Goal: Communication & Community: Answer question/provide support

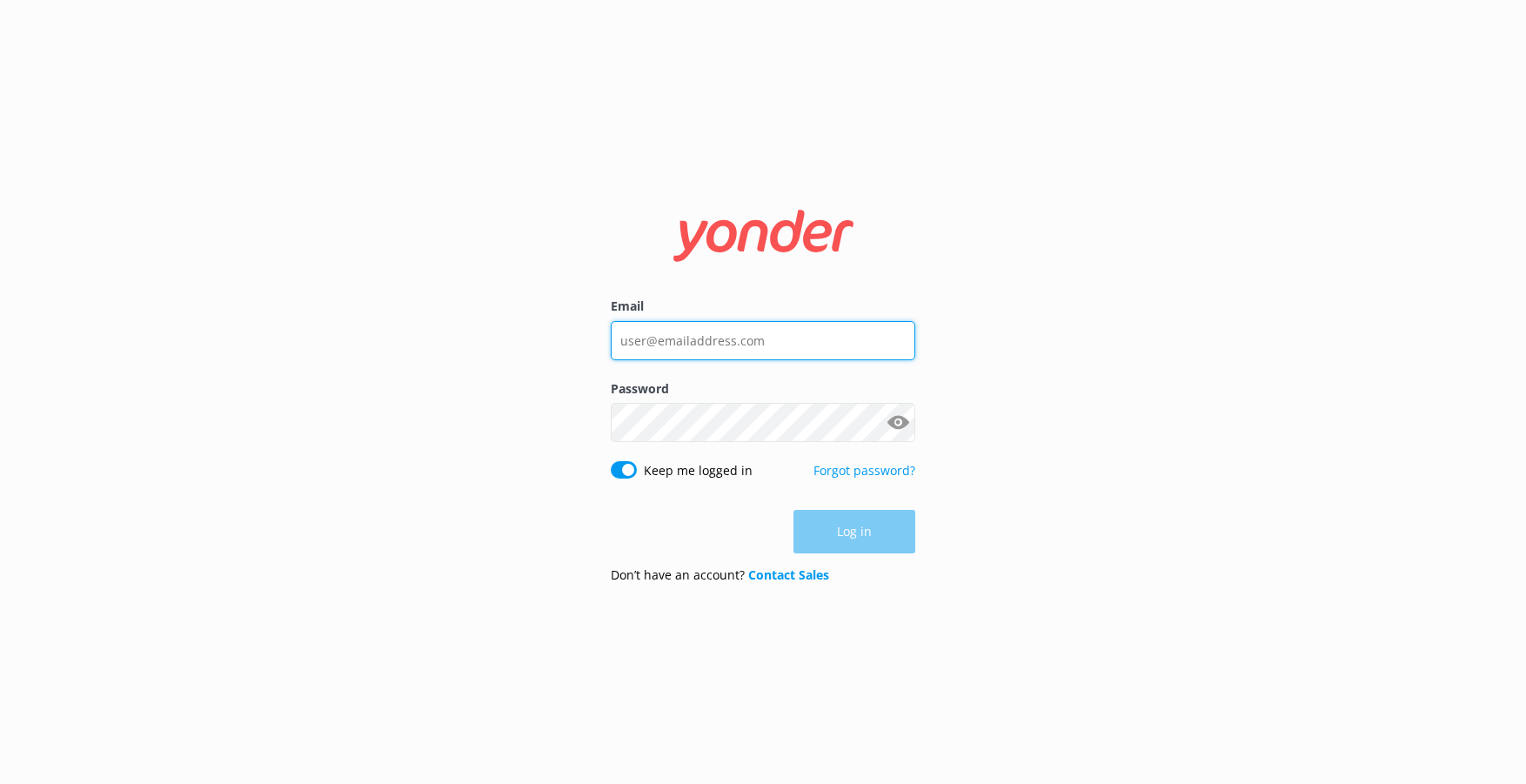
type input "[EMAIL_ADDRESS][DOMAIN_NAME]"
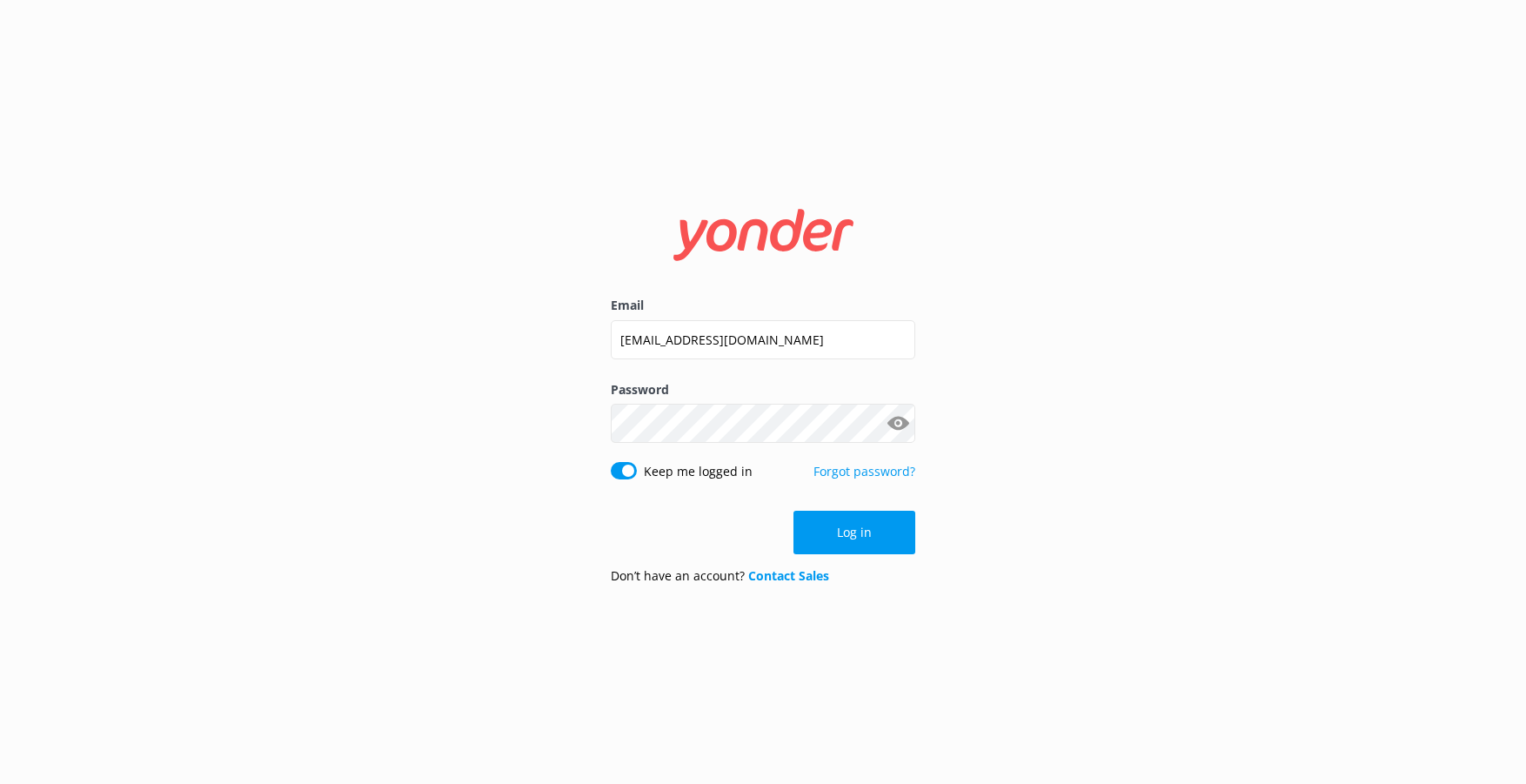
click at [1037, 535] on div "Email [EMAIL_ADDRESS][DOMAIN_NAME] Password Show password Keep me logged in For…" at bounding box center [763, 392] width 1526 height 784
click at [868, 529] on button "Log in" at bounding box center [854, 532] width 122 height 43
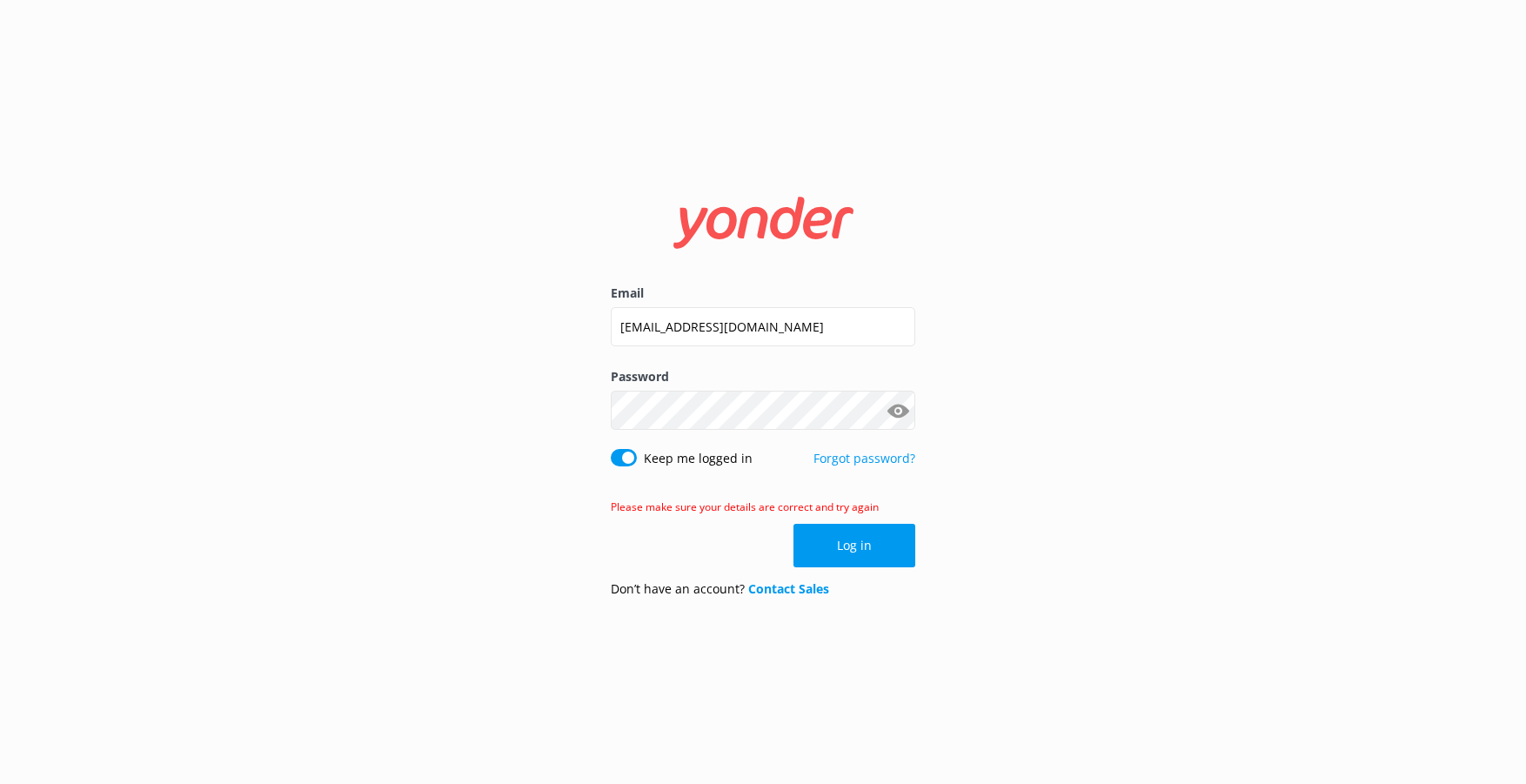
click at [828, 522] on form "Email [EMAIL_ADDRESS][DOMAIN_NAME] Password Show password Keep me logged in For…" at bounding box center [763, 392] width 304 height 438
click at [849, 546] on button "Log in" at bounding box center [854, 545] width 122 height 43
click at [886, 415] on button "Show password" at bounding box center [898, 411] width 34 height 34
click at [194, 372] on div "Email [EMAIL_ADDRESS][DOMAIN_NAME] Password Show password Keep me logged in For…" at bounding box center [763, 392] width 1526 height 784
click button "Log in" at bounding box center [854, 545] width 122 height 43
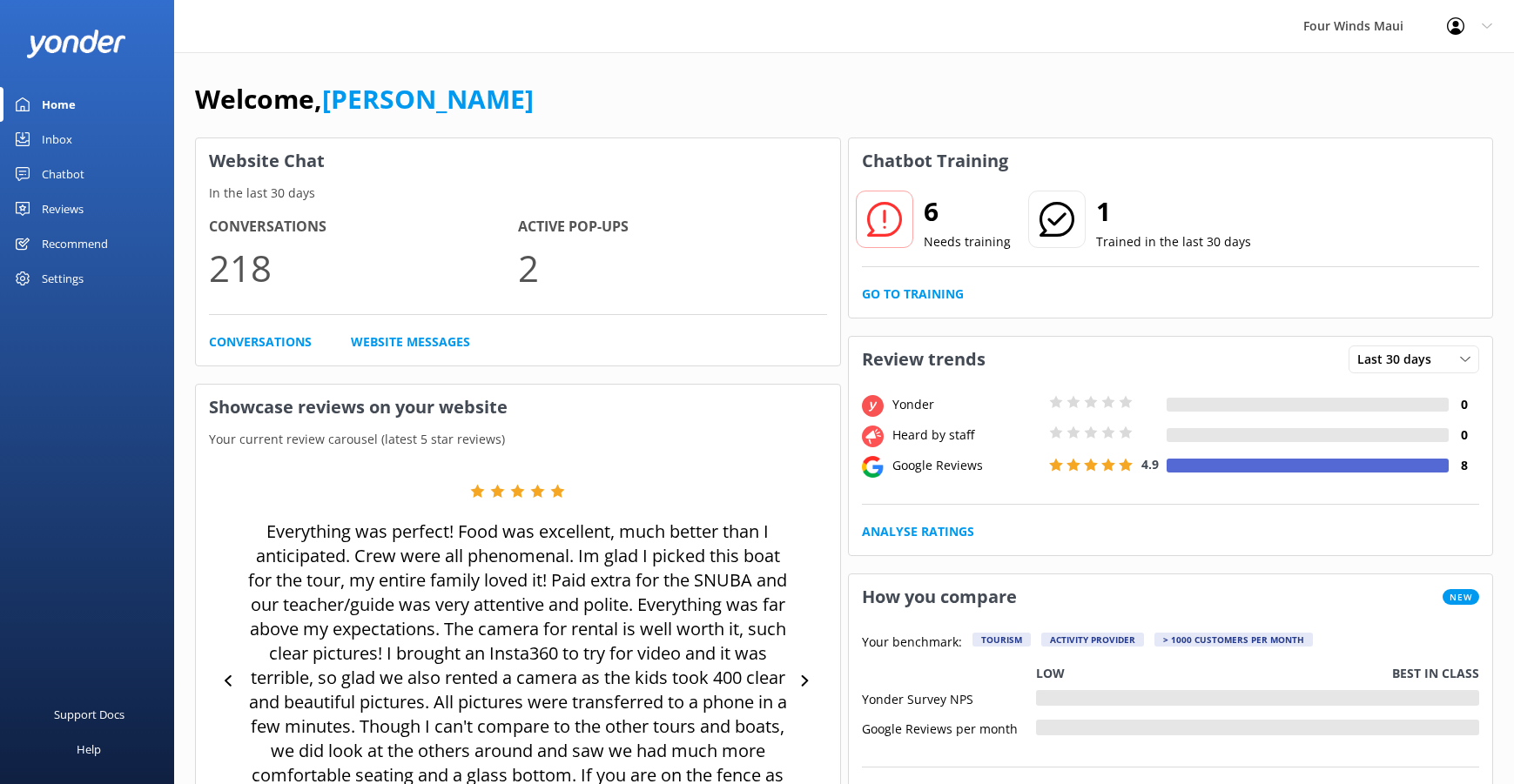
click at [69, 148] on div "Inbox" at bounding box center [57, 139] width 31 height 34
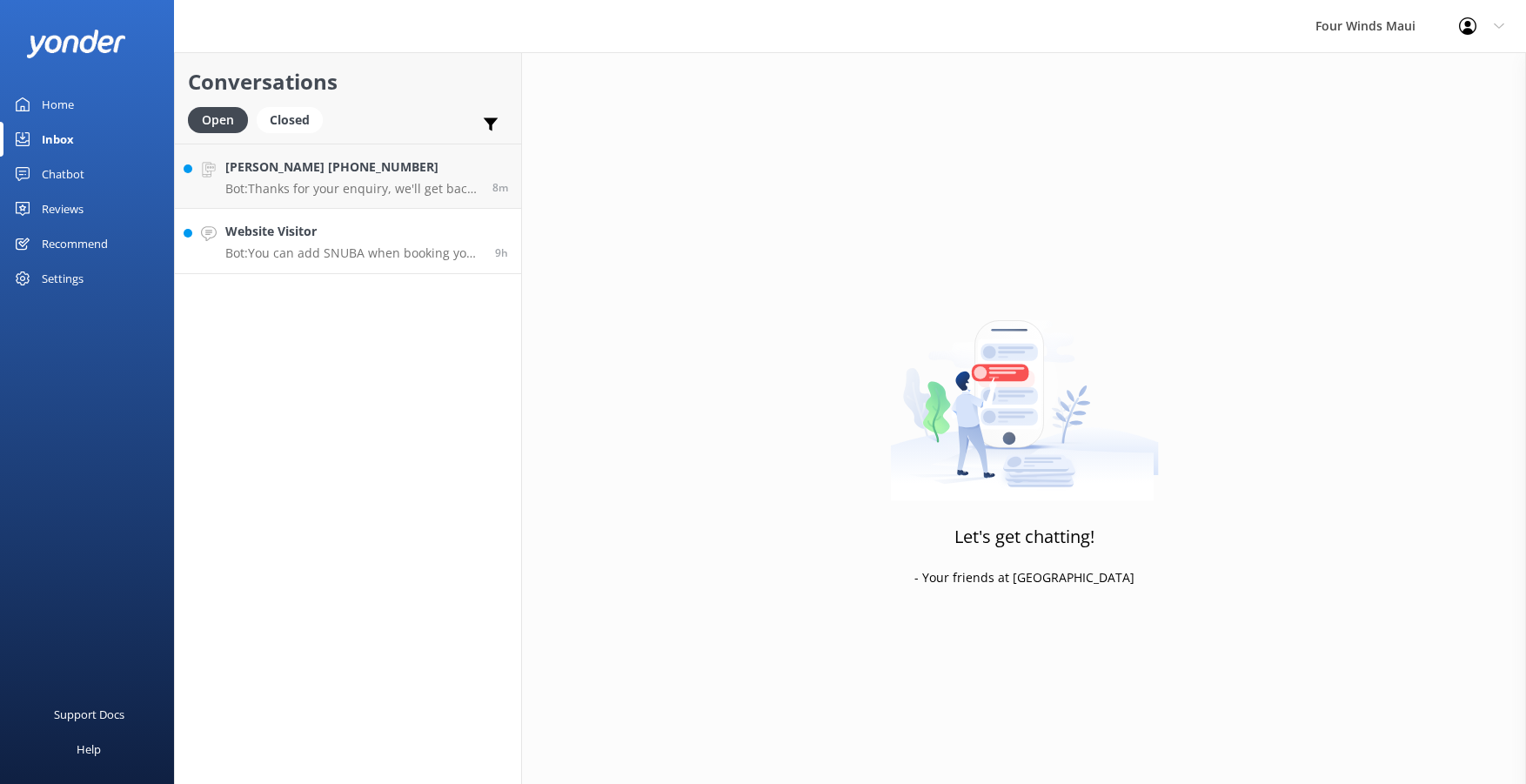
click at [406, 255] on p "Bot: You can add SNUBA when booking your snorkel tour online or by calling [PHO…" at bounding box center [353, 253] width 257 height 15
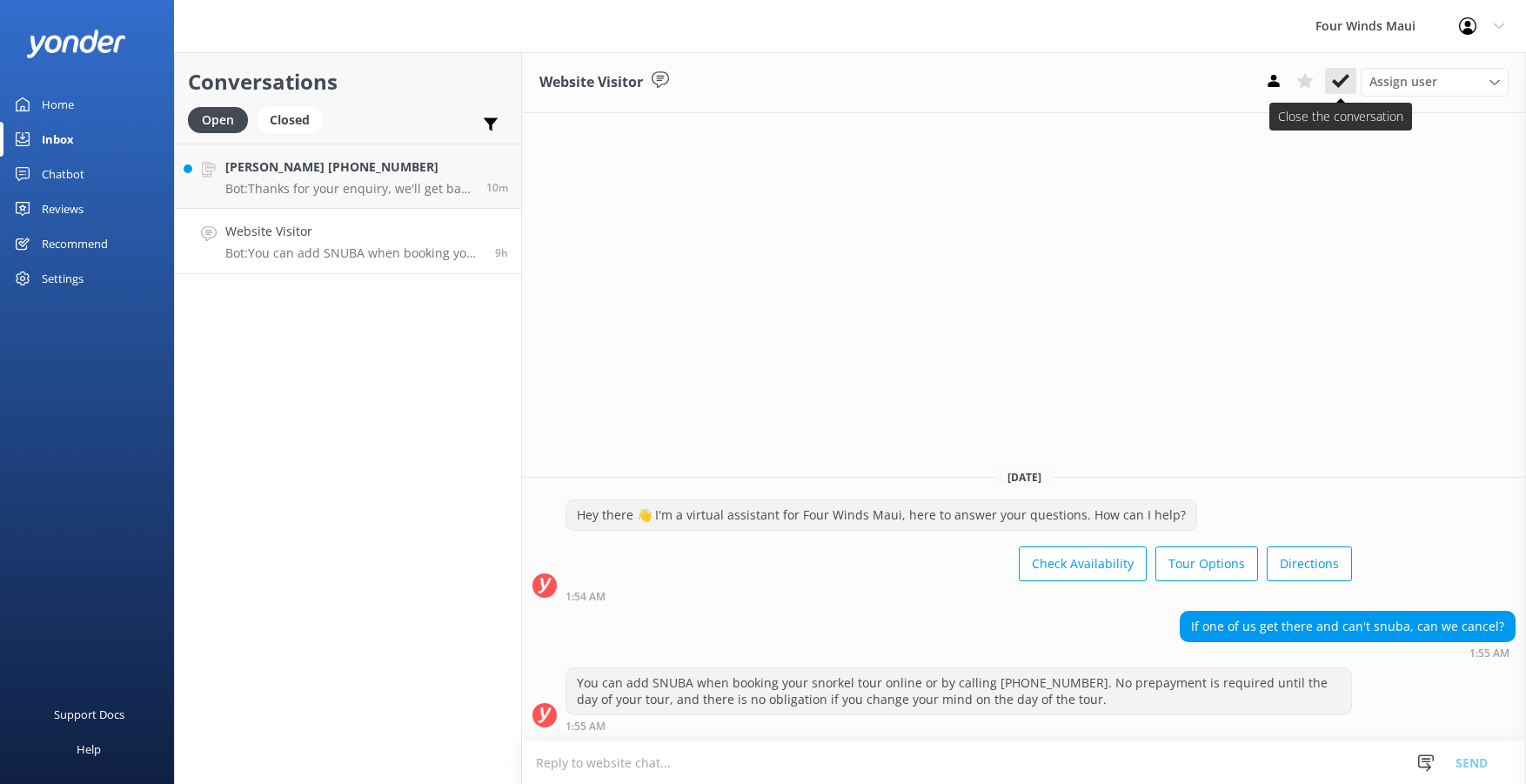
click at [1335, 73] on icon at bounding box center [1340, 80] width 17 height 17
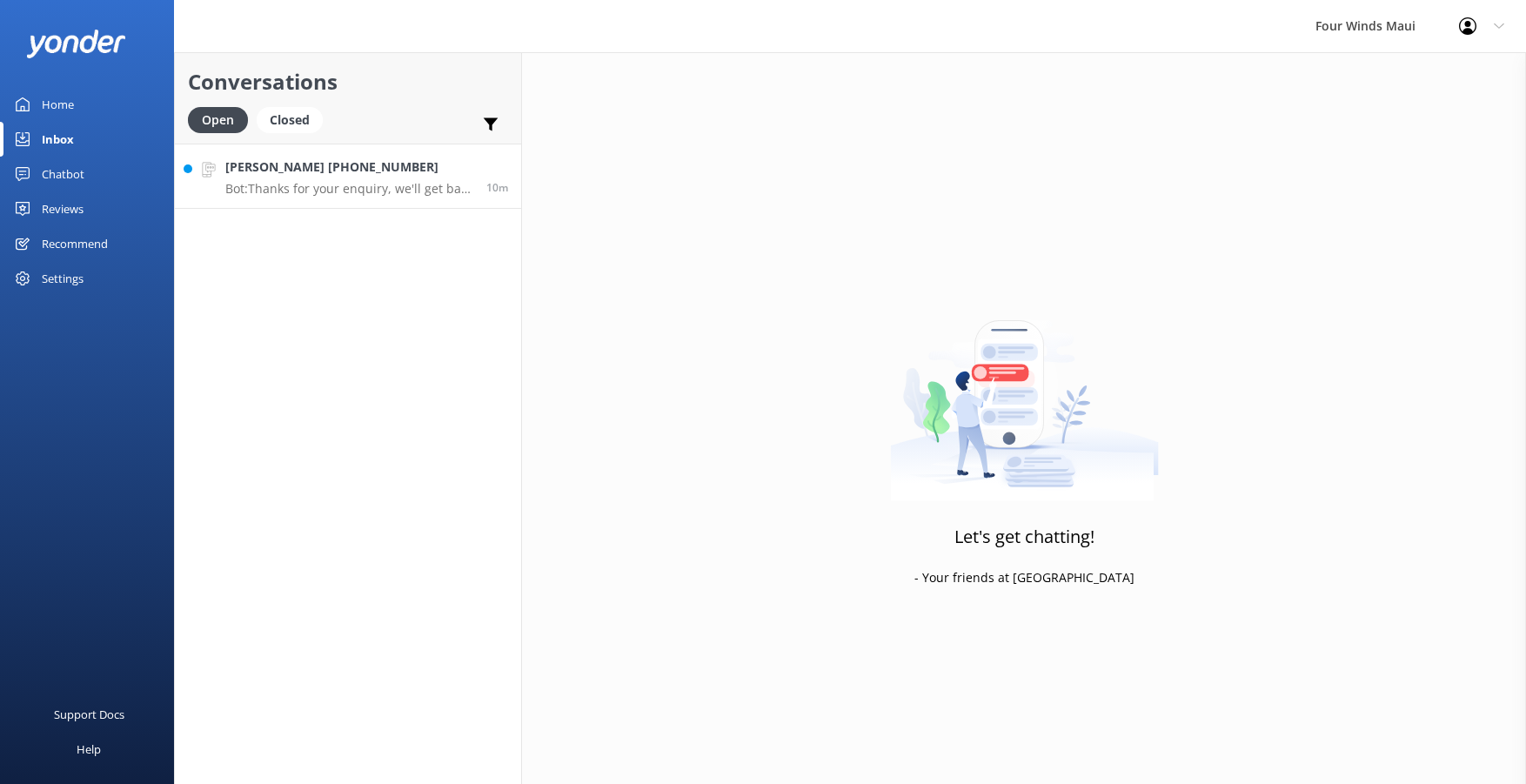
click at [274, 184] on p "Bot: Thanks for your enquiry, we'll get back to you as soon as we can during op…" at bounding box center [348, 189] width 248 height 15
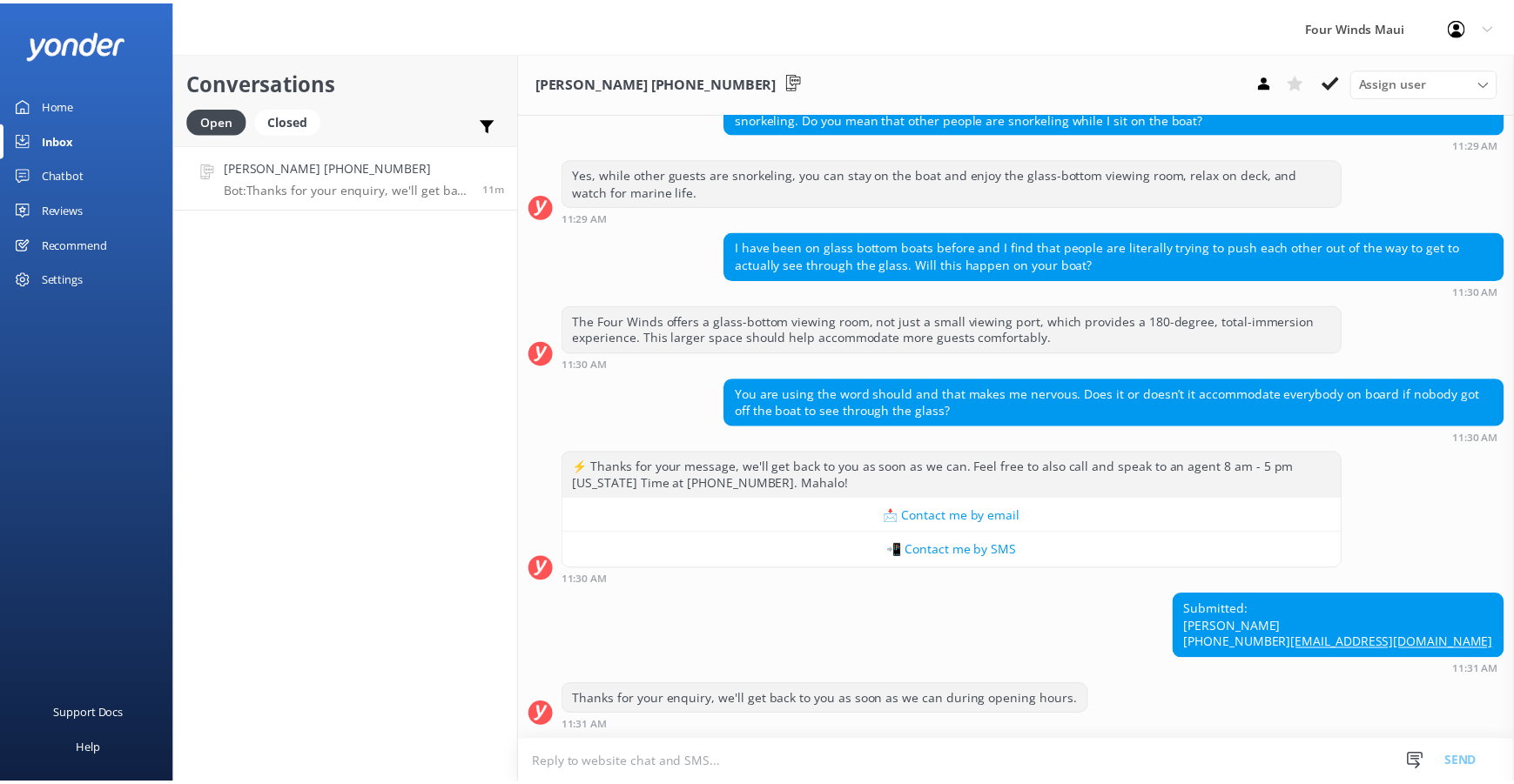
scroll to position [367, 0]
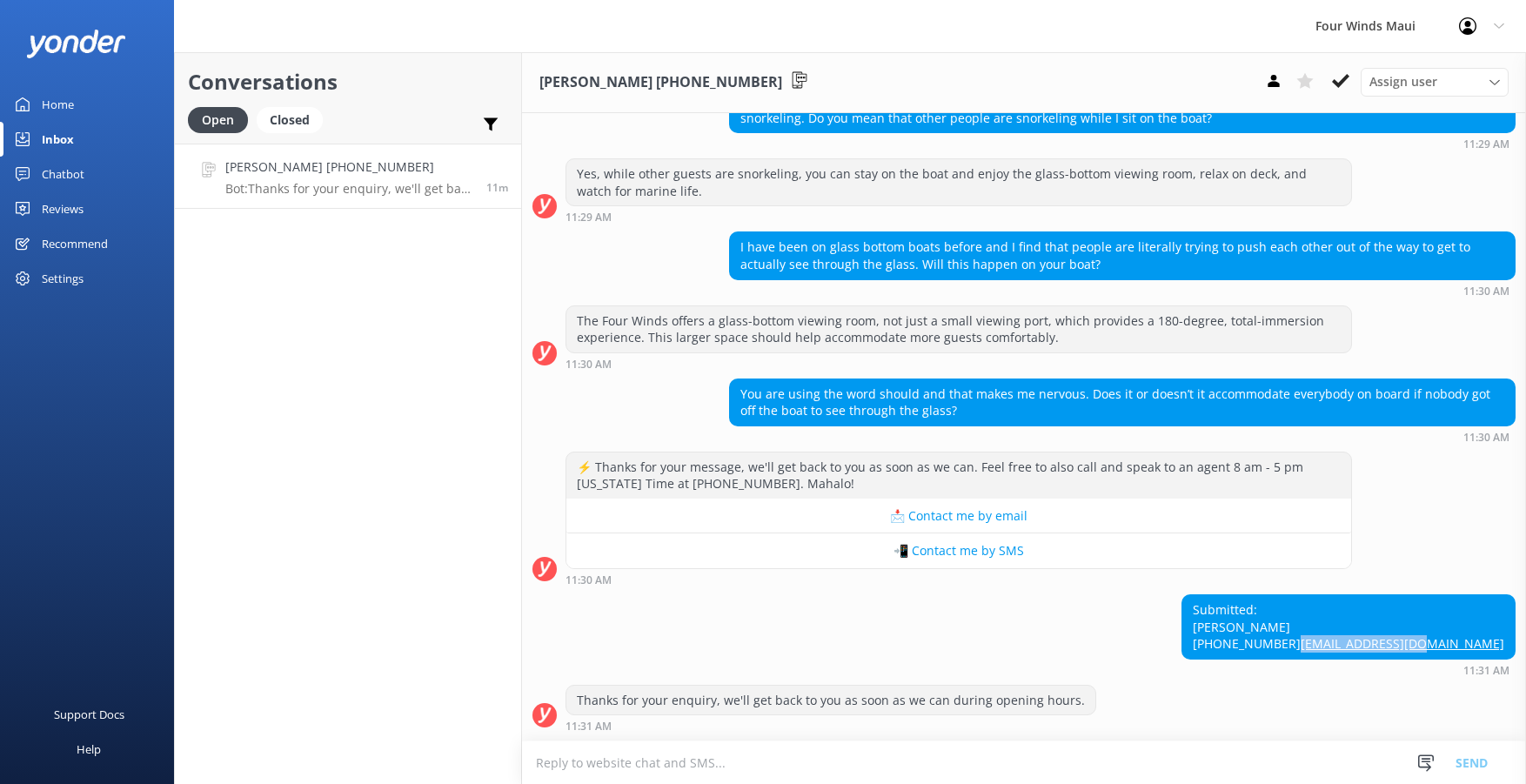
drag, startPoint x: 1495, startPoint y: 640, endPoint x: 1354, endPoint y: 661, distance: 142.6
click at [1354, 661] on div "Submitted: [PERSON_NAME] [PHONE_NUMBER] [EMAIL_ADDRESS][DOMAIN_NAME] 11:31 AM" at bounding box center [1023, 635] width 1004 height 81
drag, startPoint x: 1354, startPoint y: 661, endPoint x: 1442, endPoint y: 644, distance: 89.6
copy link "[EMAIL_ADDRESS][DOMAIN_NAME]"
click at [1334, 89] on icon at bounding box center [1340, 80] width 17 height 17
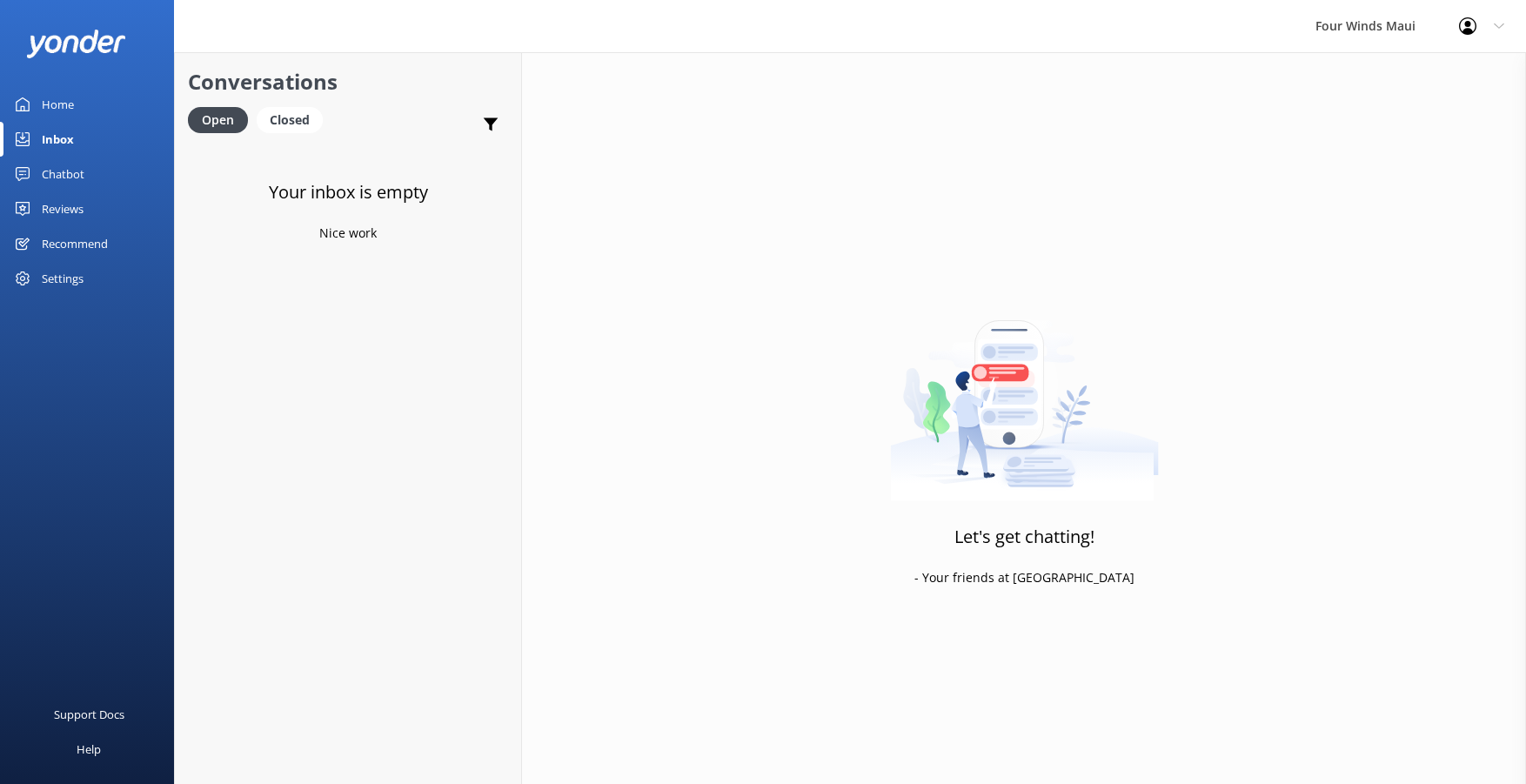
click at [55, 173] on div "Chatbot" at bounding box center [63, 174] width 43 height 34
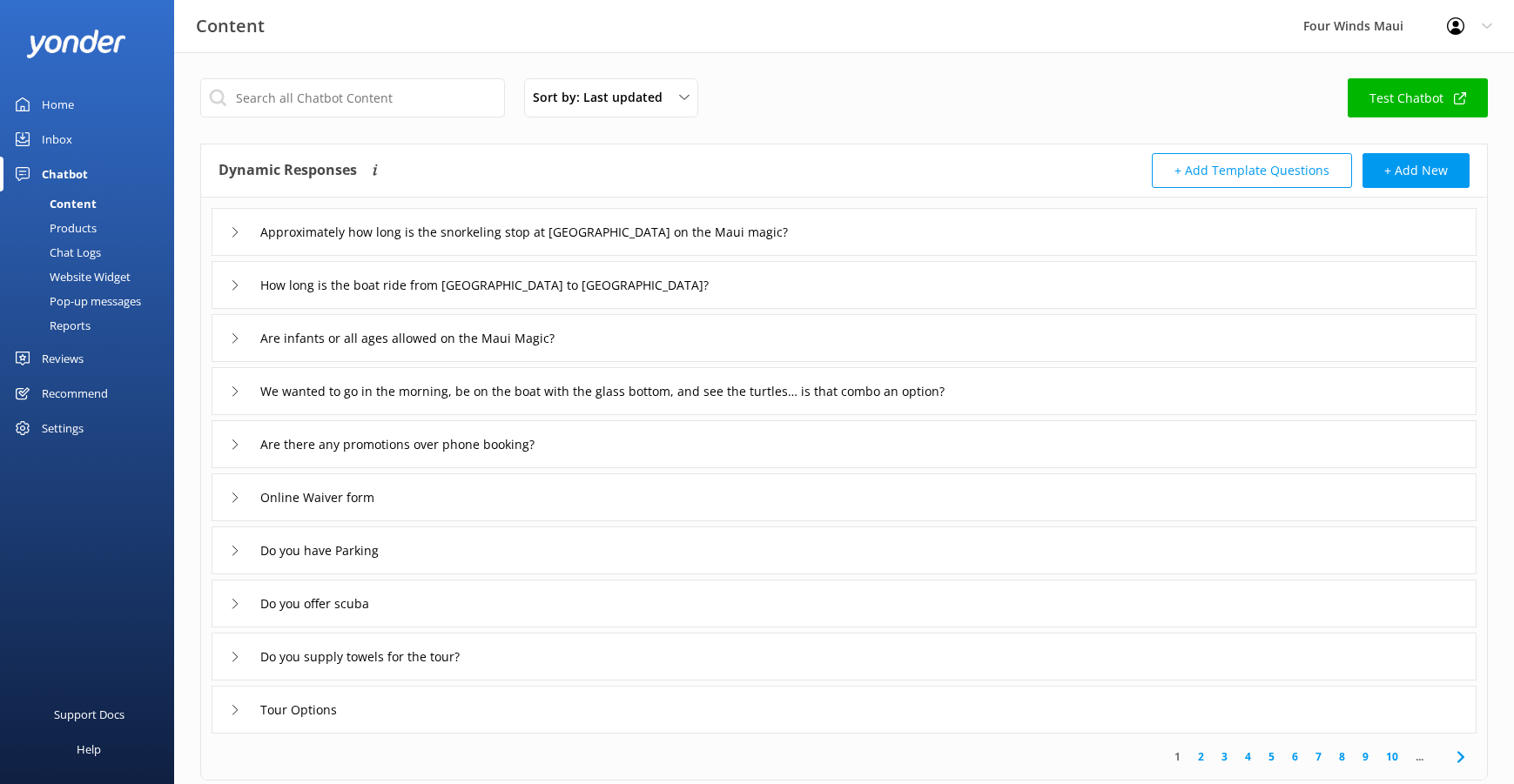
click at [53, 93] on div "Home" at bounding box center [58, 104] width 33 height 34
